Goal: Find specific page/section: Find specific page/section

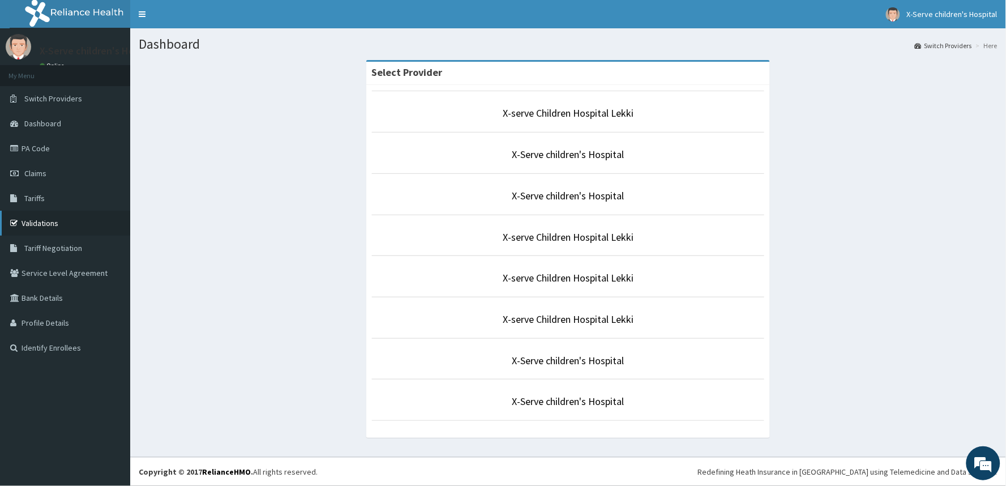
click at [34, 222] on link "Validations" at bounding box center [65, 223] width 130 height 25
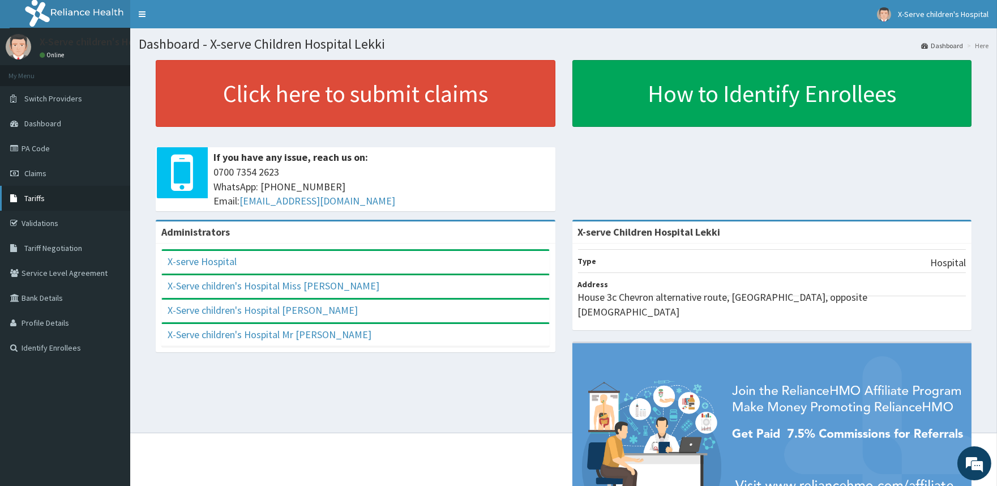
click at [32, 198] on span "Tariffs" at bounding box center [34, 198] width 20 height 10
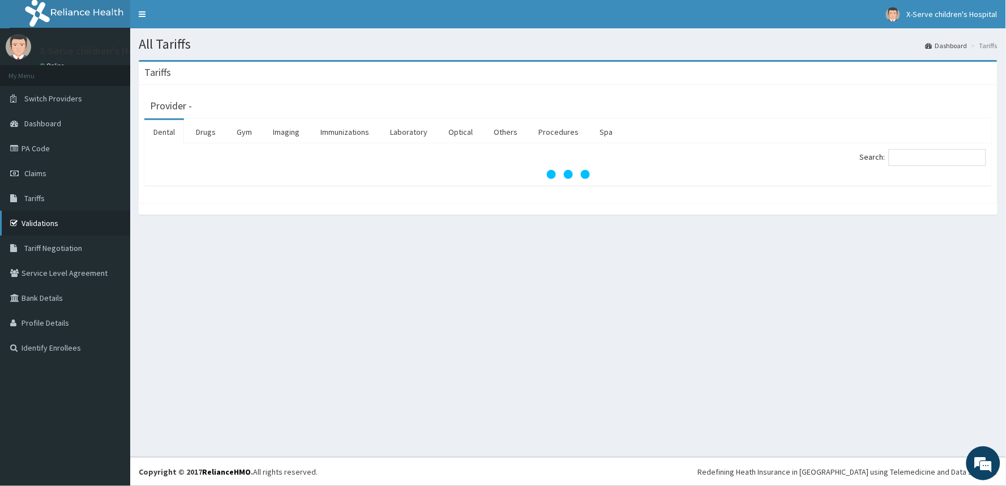
click at [35, 223] on link "Validations" at bounding box center [65, 223] width 130 height 25
